Goal: Task Accomplishment & Management: Manage account settings

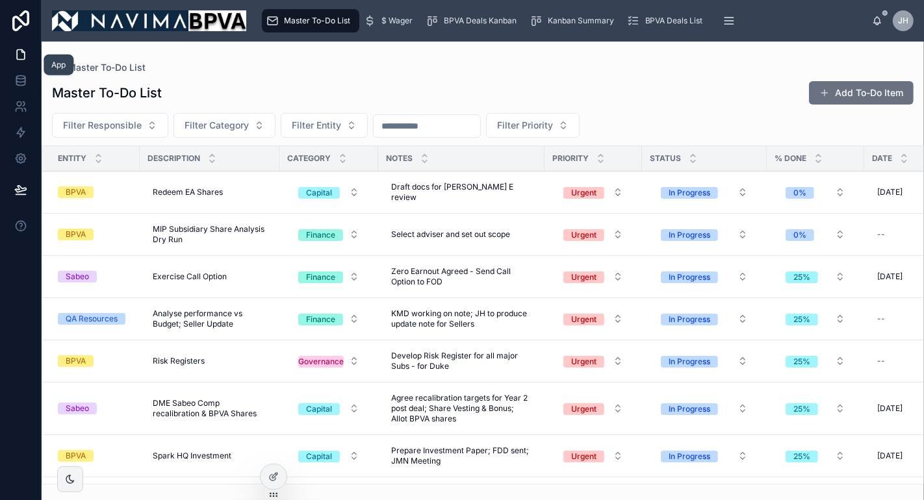
click at [20, 55] on icon at bounding box center [20, 54] width 13 height 13
click at [560, 26] on div "Kanban Summary" at bounding box center [575, 20] width 90 height 21
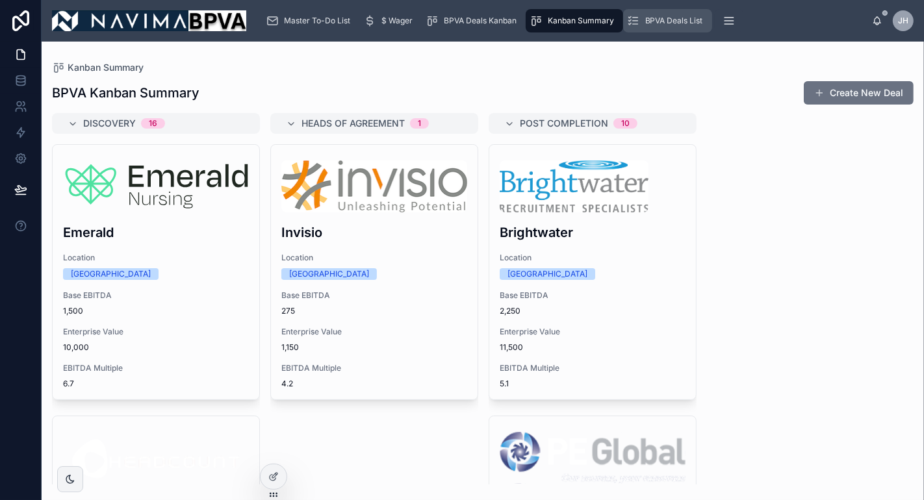
click at [663, 21] on span "BPVA Deals List" at bounding box center [674, 21] width 58 height 10
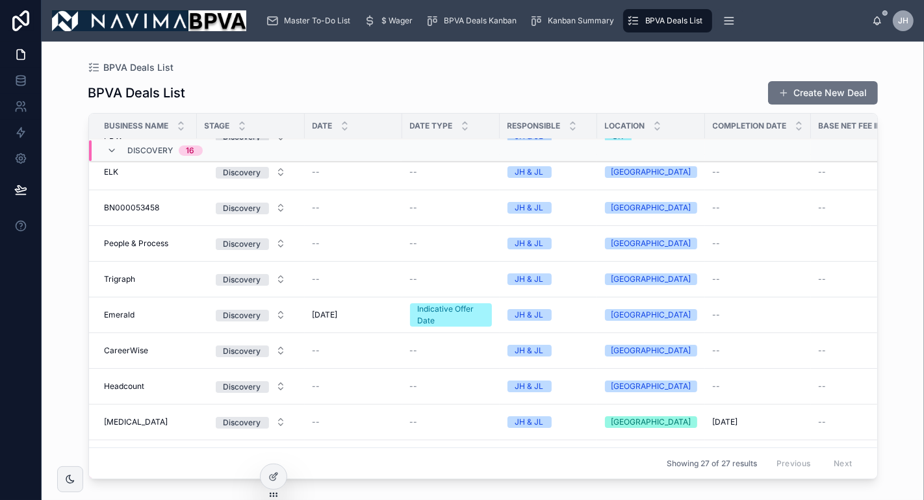
scroll to position [553, 0]
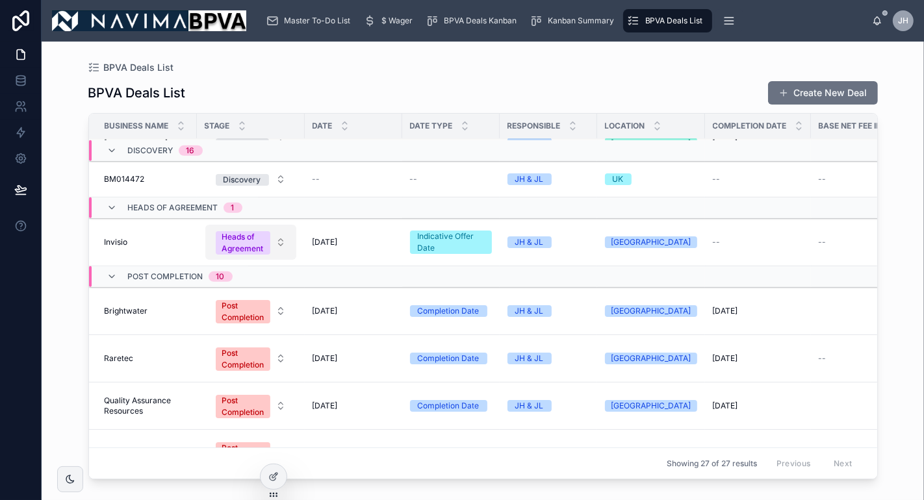
click at [278, 242] on button "Heads of Agreement" at bounding box center [250, 242] width 91 height 35
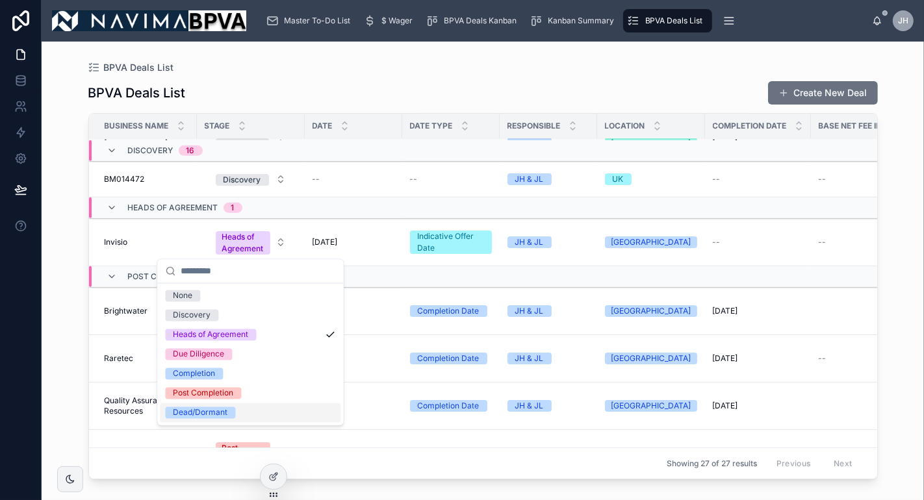
click at [259, 408] on div "Dead/Dormant" at bounding box center [250, 412] width 181 height 19
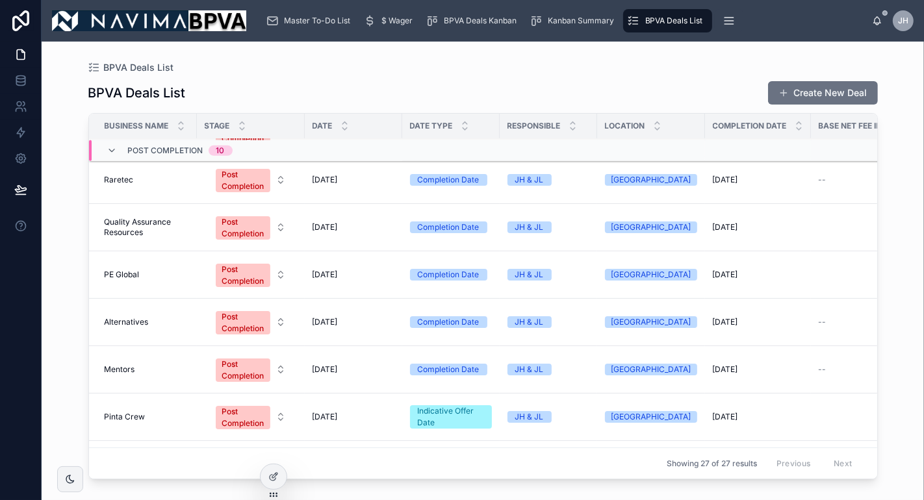
scroll to position [841, 0]
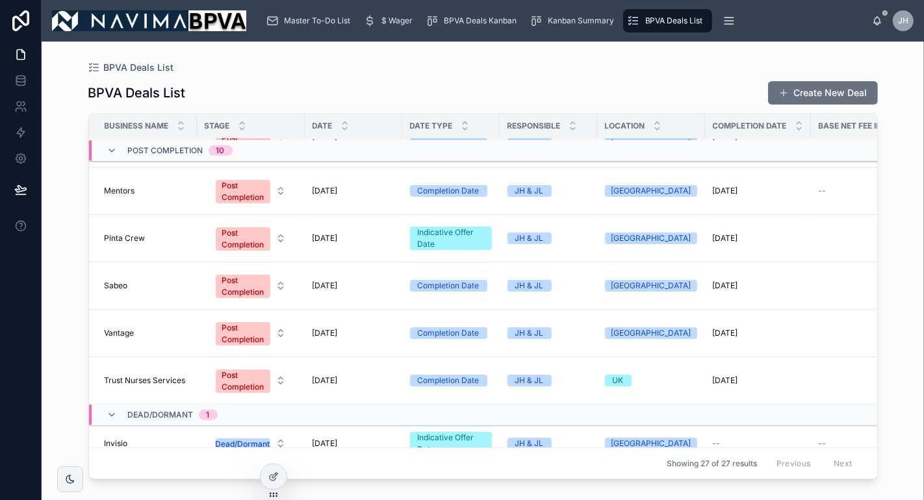
click at [476, 235] on div "Indicative Offer Date" at bounding box center [451, 238] width 66 height 23
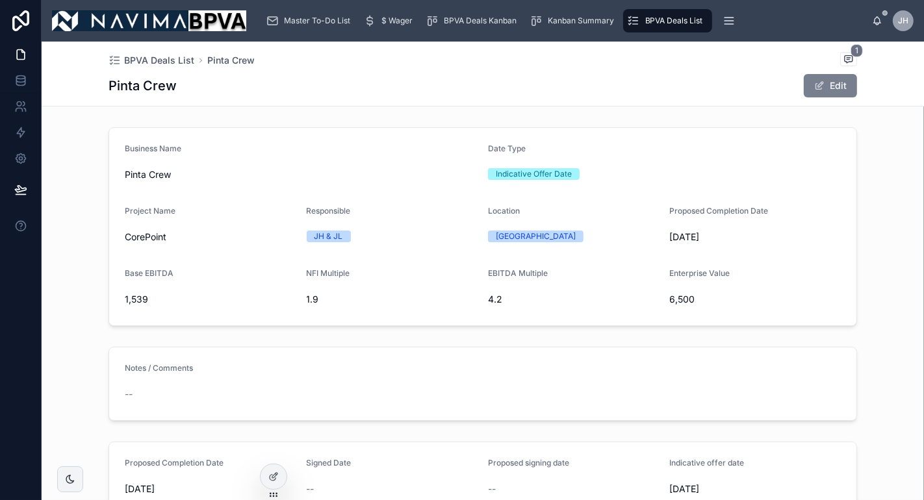
click at [823, 83] on button "Edit" at bounding box center [830, 85] width 53 height 23
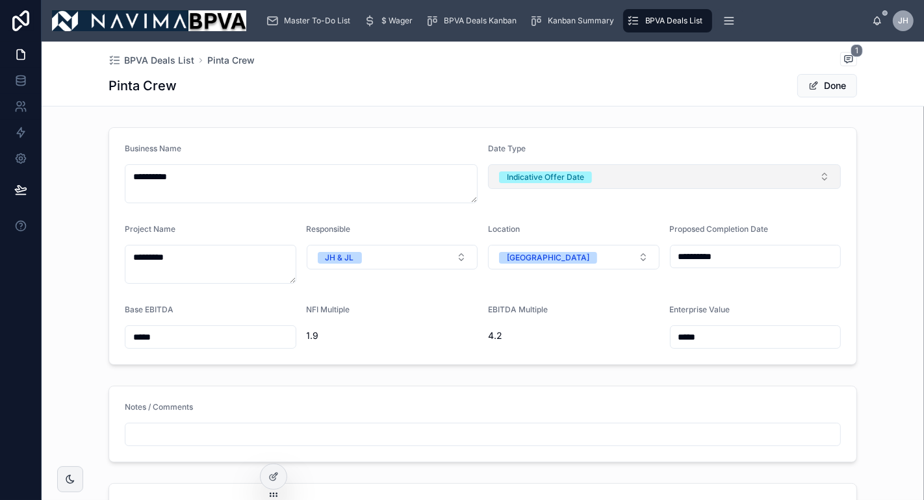
click at [819, 177] on button "Indicative Offer Date" at bounding box center [664, 176] width 353 height 25
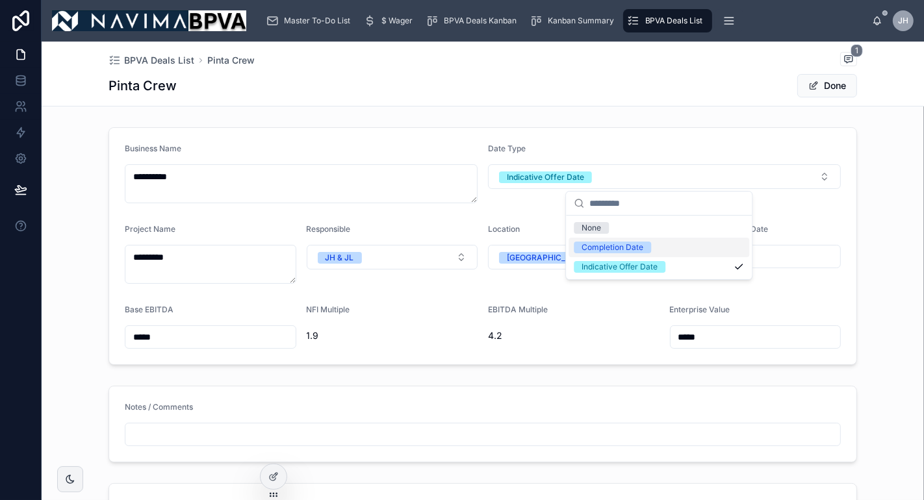
click at [660, 247] on div "Completion Date" at bounding box center [659, 247] width 181 height 19
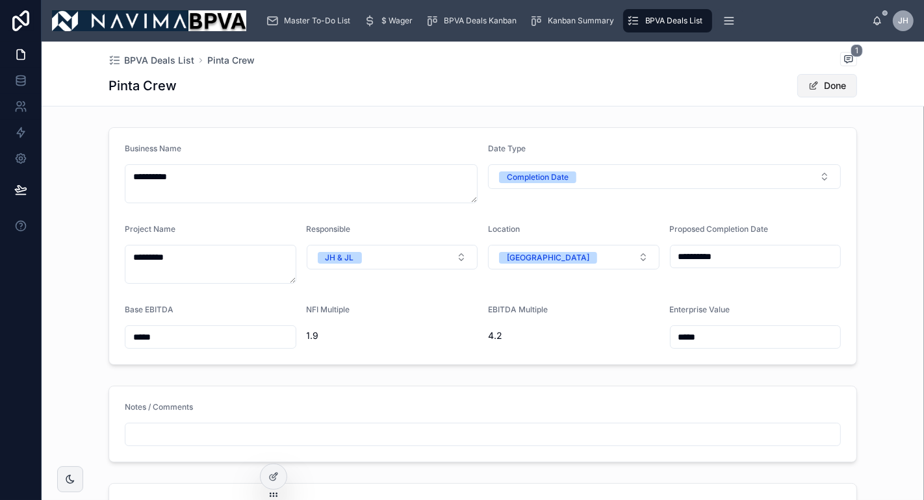
click at [821, 88] on button "Done" at bounding box center [827, 85] width 60 height 23
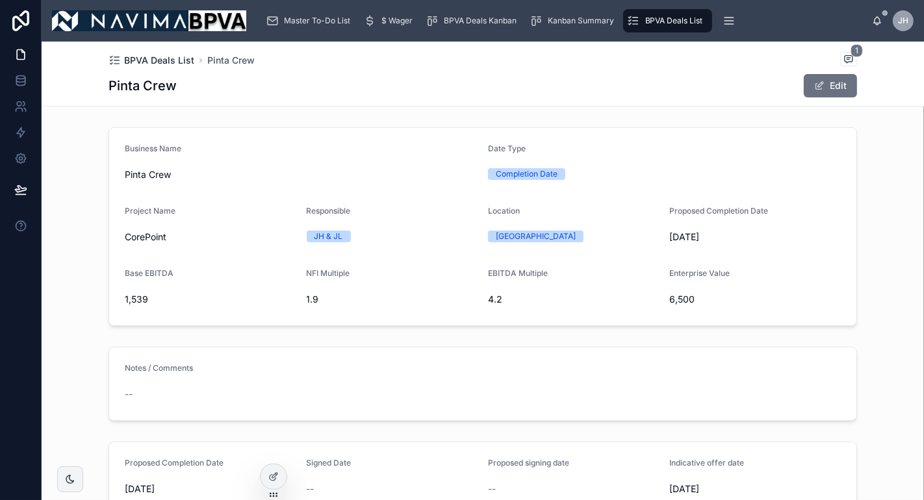
click at [162, 62] on span "BPVA Deals List" at bounding box center [159, 60] width 70 height 13
